Goal: Information Seeking & Learning: Compare options

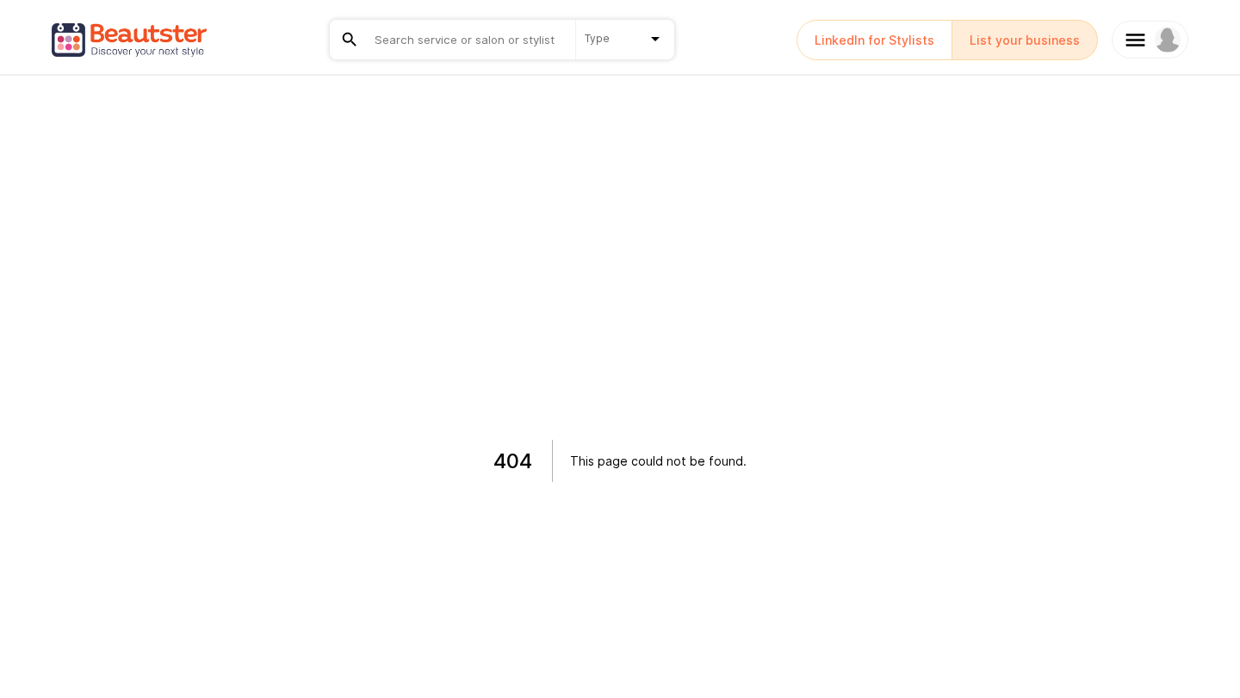
click at [416, 34] on input "text" at bounding box center [469, 39] width 192 height 19
type input "full face threading"
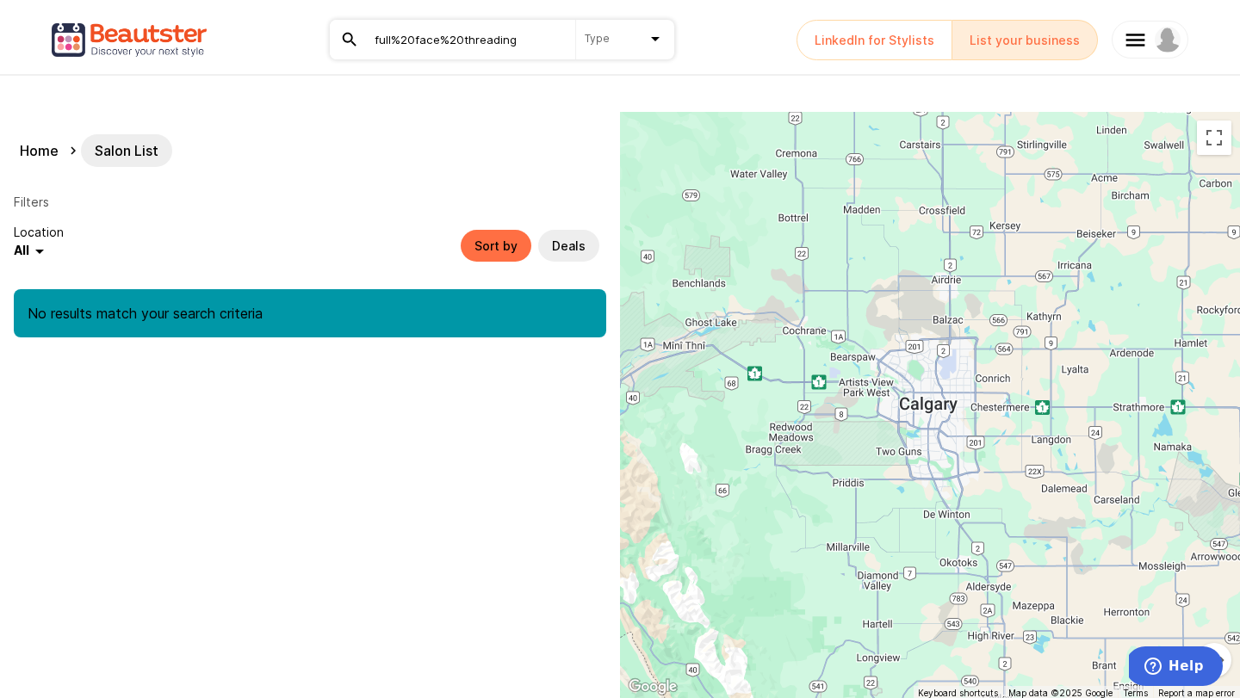
click at [512, 249] on div "Sort by" at bounding box center [496, 246] width 71 height 32
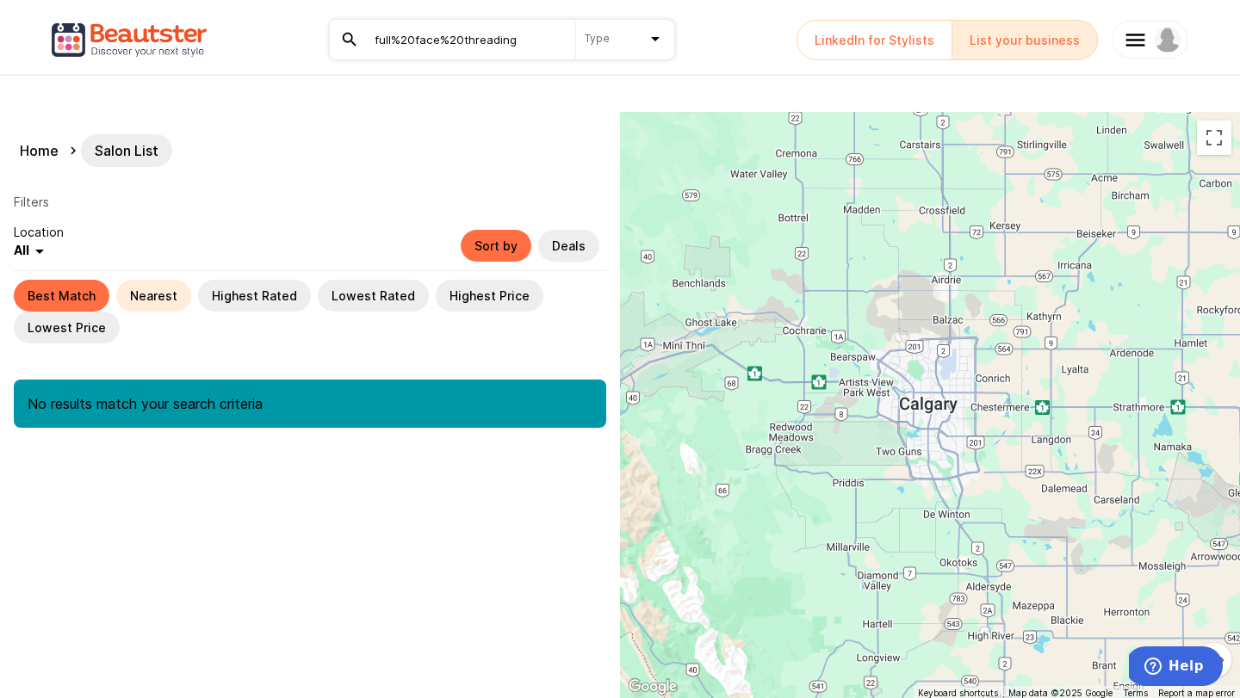
click at [151, 290] on div "Nearest" at bounding box center [153, 296] width 75 height 32
click at [224, 296] on div "Highest Rated" at bounding box center [254, 296] width 113 height 32
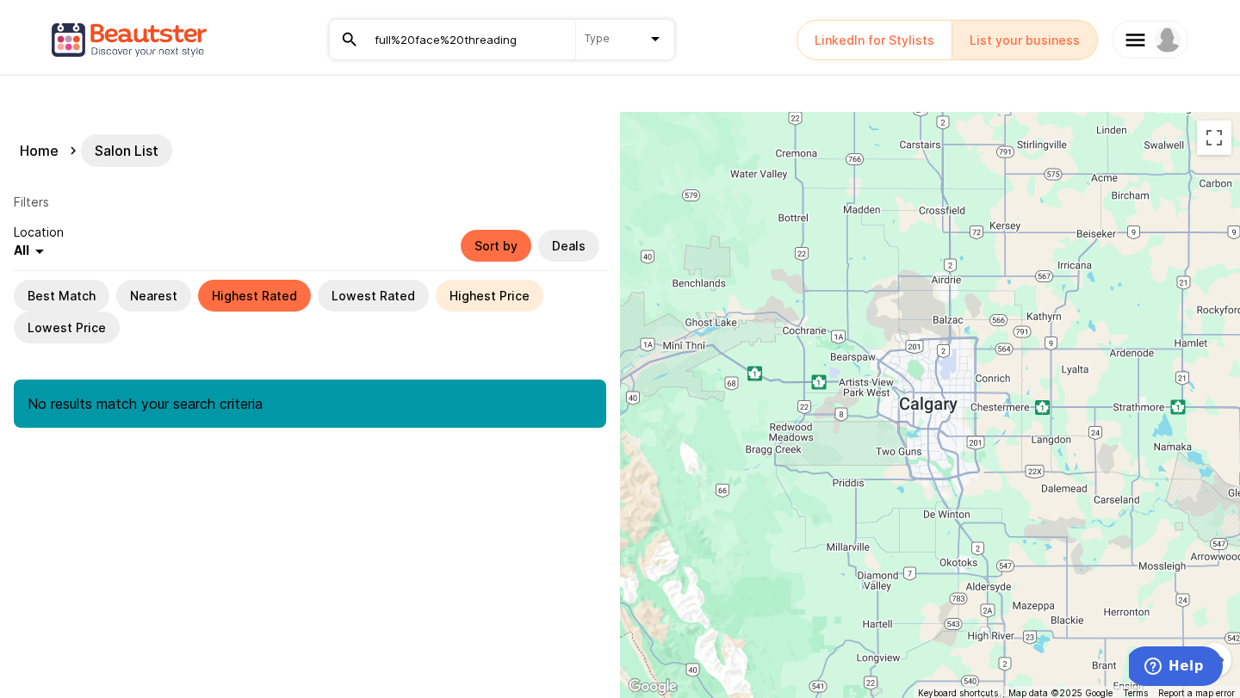
click at [487, 287] on div "Highest Price" at bounding box center [490, 296] width 108 height 32
click at [29, 245] on icon at bounding box center [39, 251] width 21 height 21
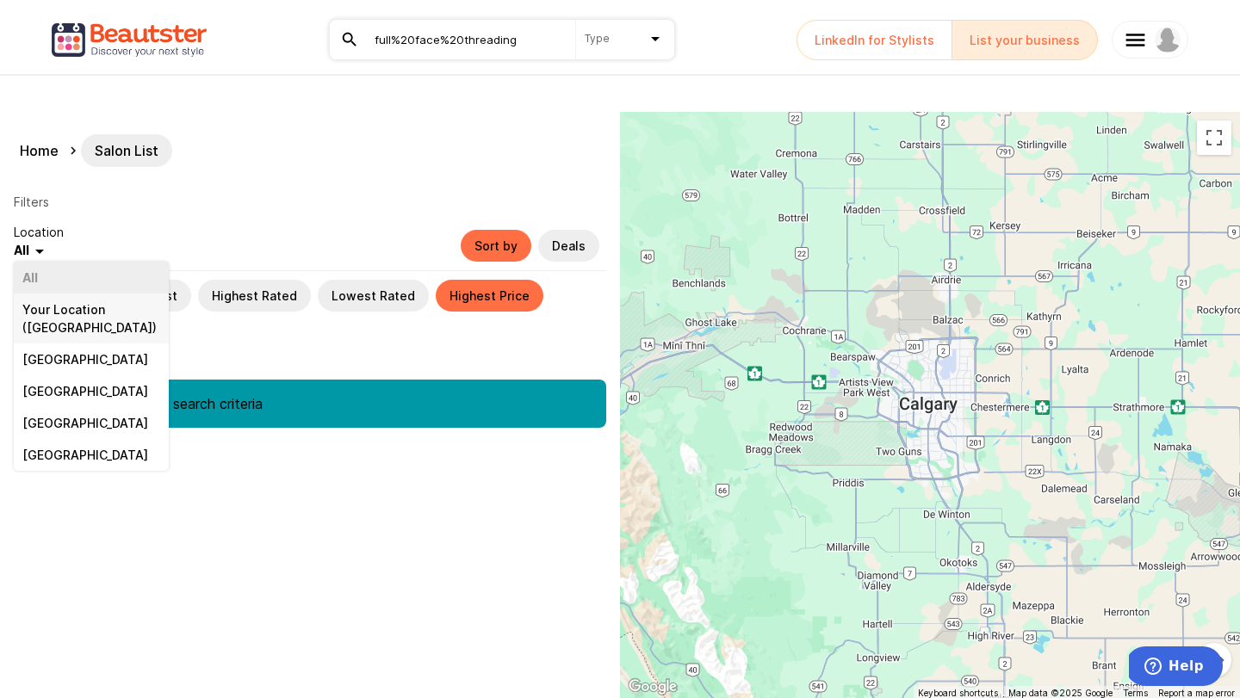
click at [125, 305] on li "Your Location ([GEOGRAPHIC_DATA])" at bounding box center [91, 319] width 155 height 50
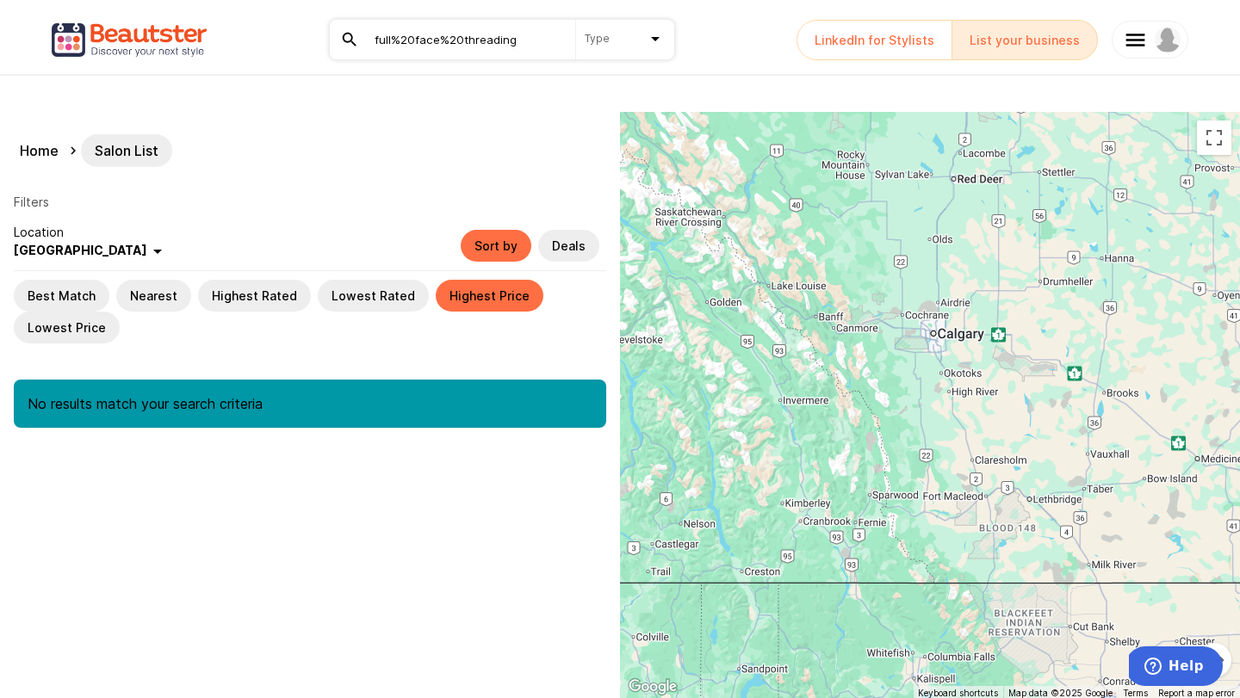
click at [517, 23] on div "full%20face%20threading" at bounding box center [452, 40] width 245 height 40
click at [527, 45] on input "full%20face%20threading" at bounding box center [469, 39] width 192 height 19
click at [467, 40] on input "full%20face%20threading" at bounding box center [469, 39] width 192 height 19
drag, startPoint x: 467, startPoint y: 40, endPoint x: 397, endPoint y: 39, distance: 69.7
click at [398, 39] on input "full%20face%20threading" at bounding box center [469, 39] width 192 height 19
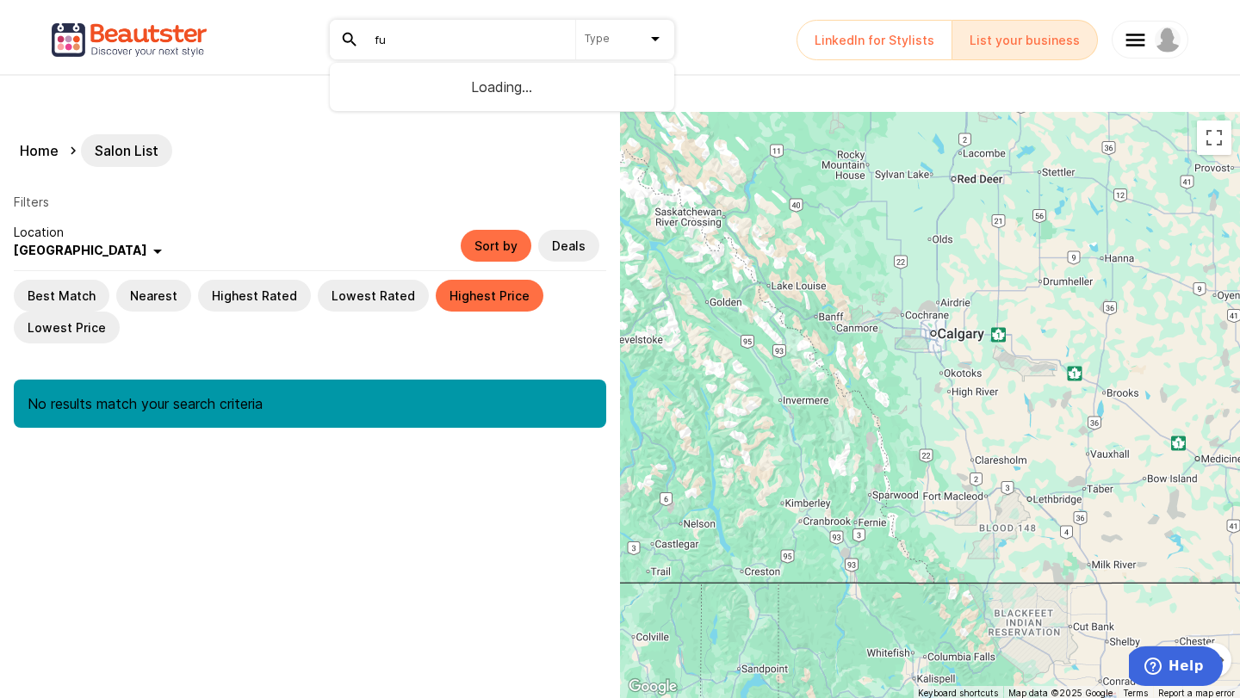
type input "f"
type input "threading"
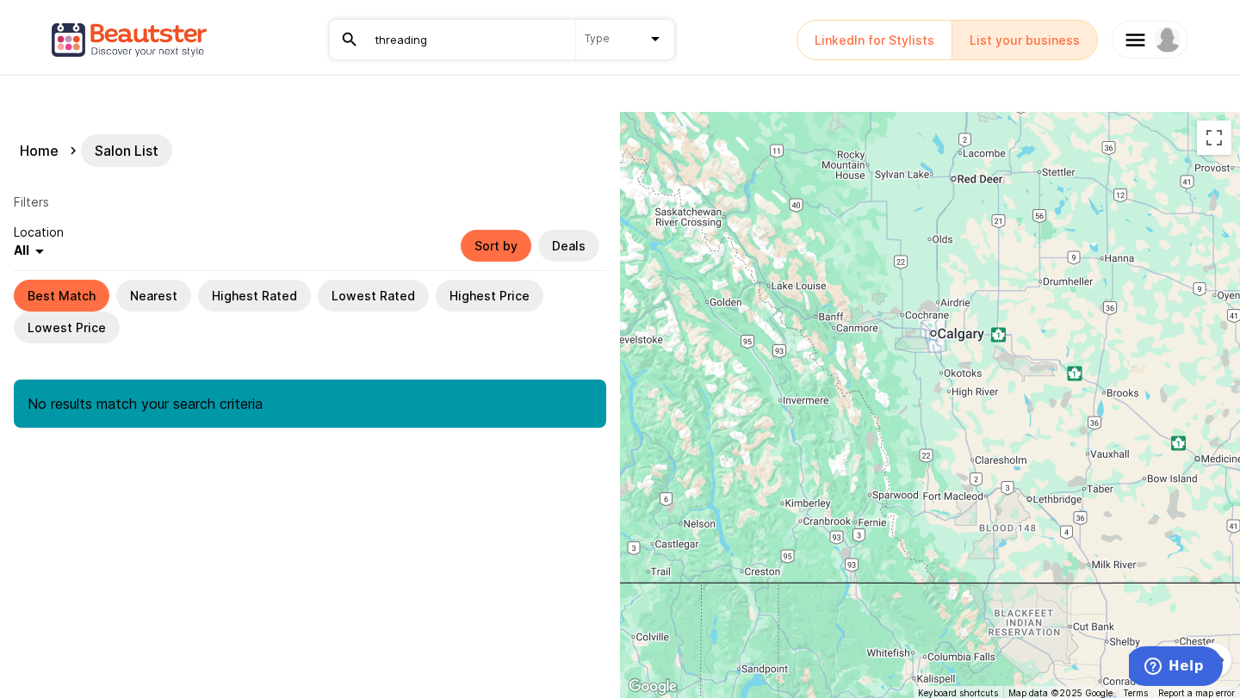
click at [665, 34] on icon at bounding box center [655, 38] width 21 height 21
click at [653, 125] on li "Salons" at bounding box center [625, 117] width 98 height 36
click at [659, 54] on span "Salons" at bounding box center [625, 39] width 98 height 38
